Goal: Task Accomplishment & Management: Use online tool/utility

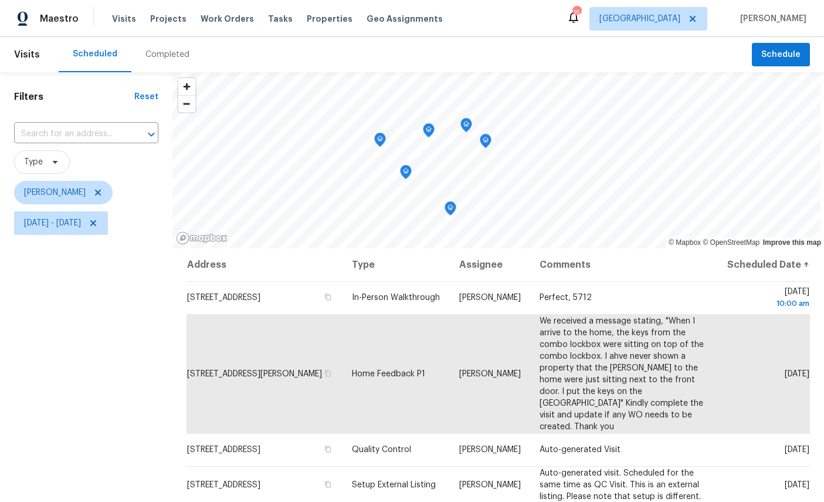
click at [490, 134] on icon "Map marker" at bounding box center [486, 140] width 11 height 13
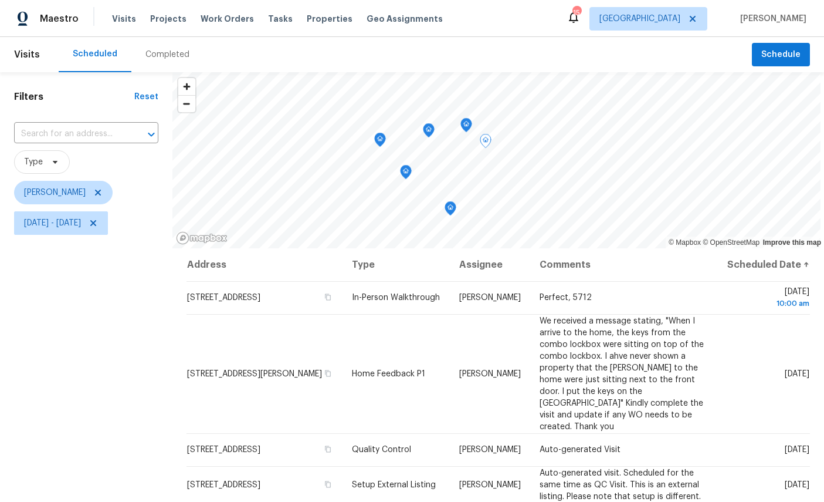
click at [469, 121] on icon "Map marker" at bounding box center [467, 122] width 6 height 3
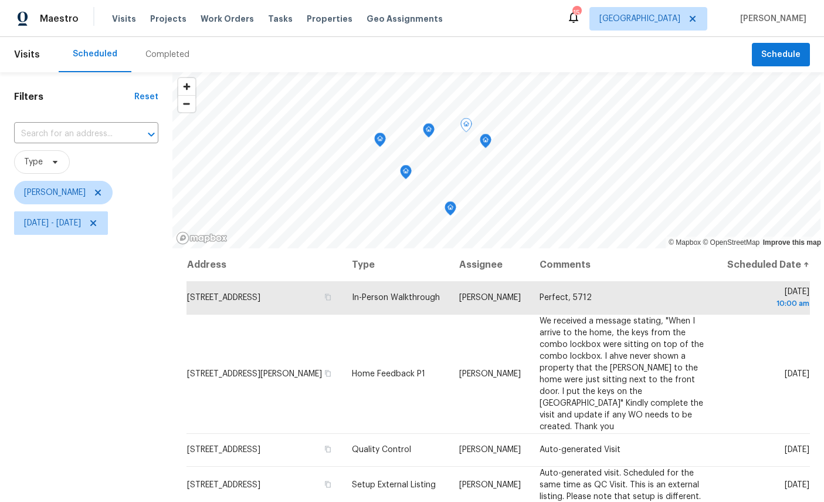
click at [431, 128] on icon "Map marker" at bounding box center [429, 129] width 4 height 3
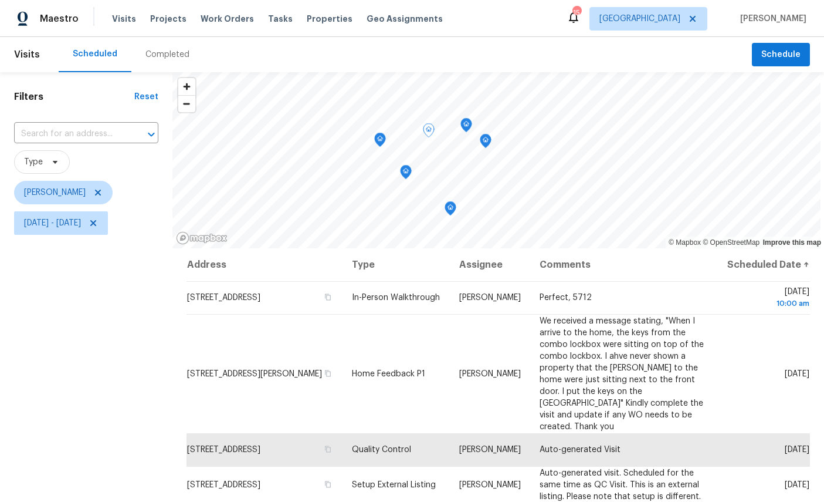
click at [384, 133] on icon "Map marker" at bounding box center [380, 139] width 11 height 13
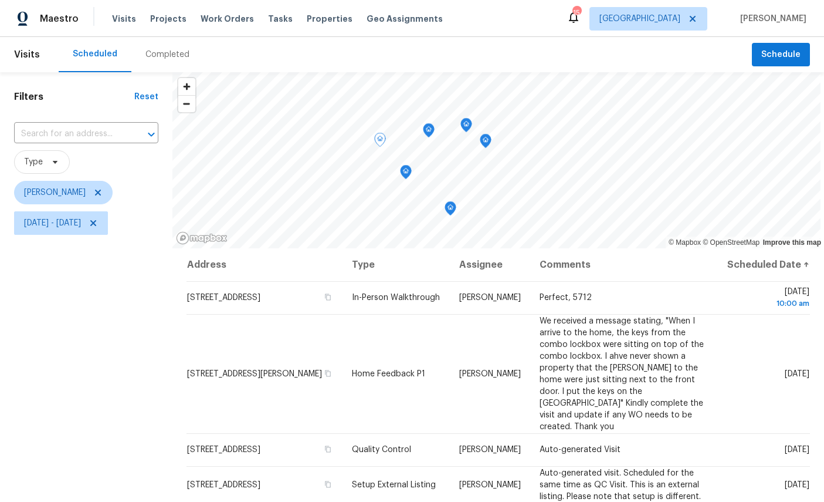
click at [412, 165] on icon "Map marker" at bounding box center [406, 172] width 12 height 15
click at [468, 123] on icon "Map marker" at bounding box center [467, 124] width 4 height 3
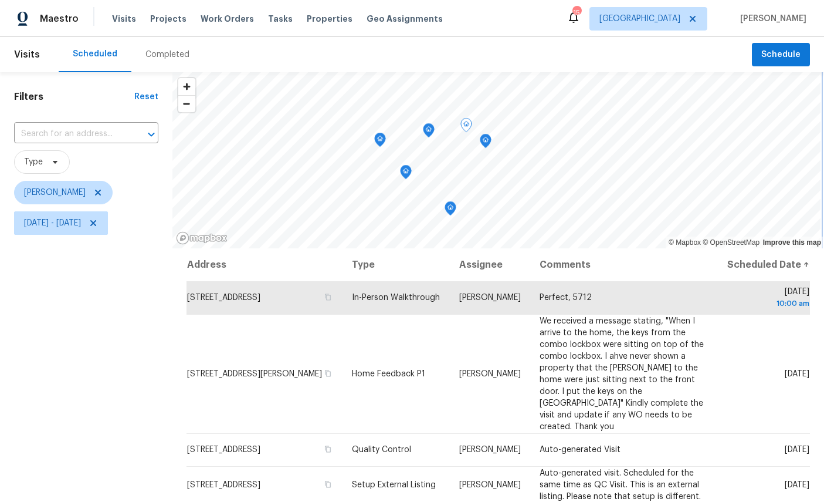
click at [434, 124] on icon "Map marker" at bounding box center [429, 130] width 11 height 13
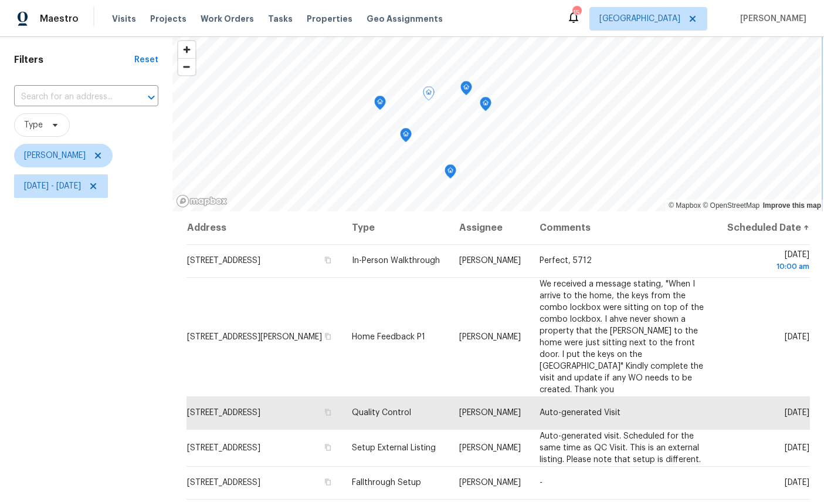
scroll to position [36, 0]
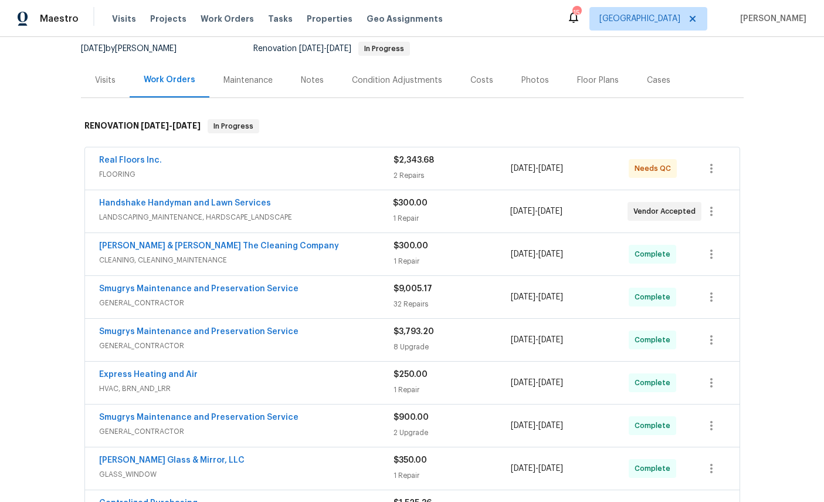
scroll to position [146, 0]
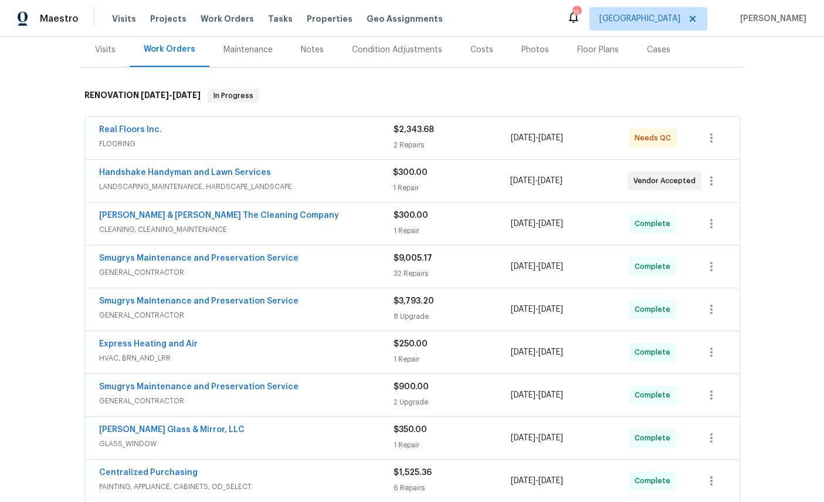
click at [184, 177] on link "Handshake Handyman and Lawn Services" at bounding box center [185, 172] width 172 height 8
